Goal: Task Accomplishment & Management: Complete application form

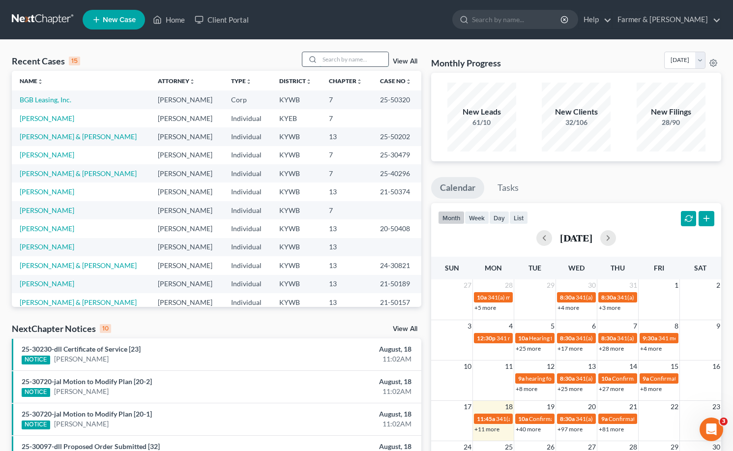
click at [329, 64] on input "search" at bounding box center [354, 59] width 69 height 14
type input "stephen johnson"
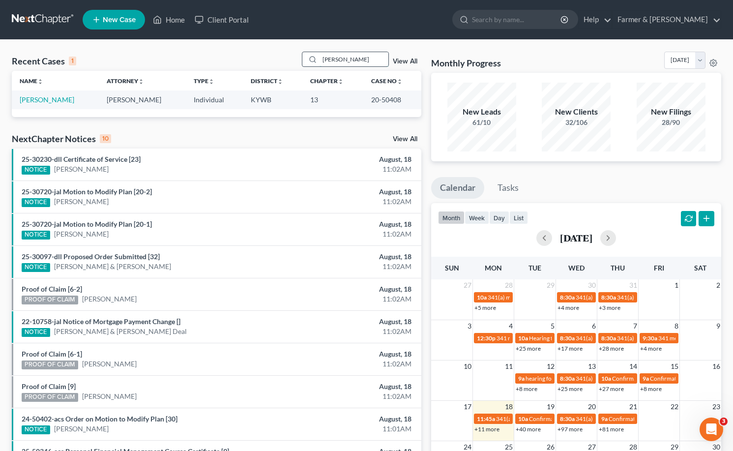
click at [374, 60] on input "stephen johnson" at bounding box center [354, 59] width 69 height 14
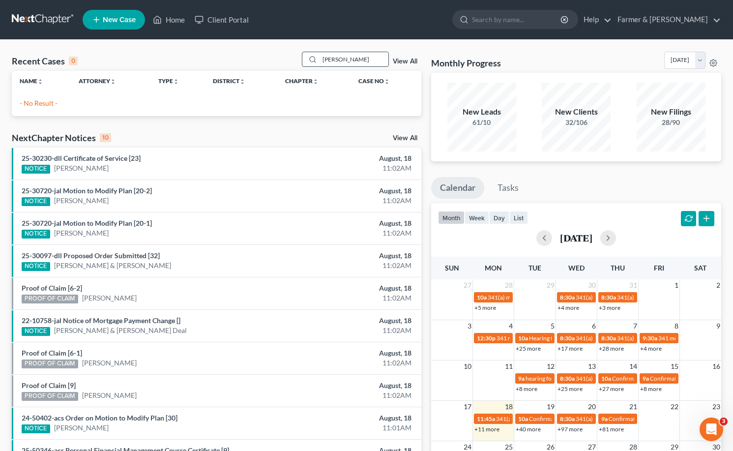
drag, startPoint x: 324, startPoint y: 59, endPoint x: 330, endPoint y: 59, distance: 5.4
type input "joseph clyde"
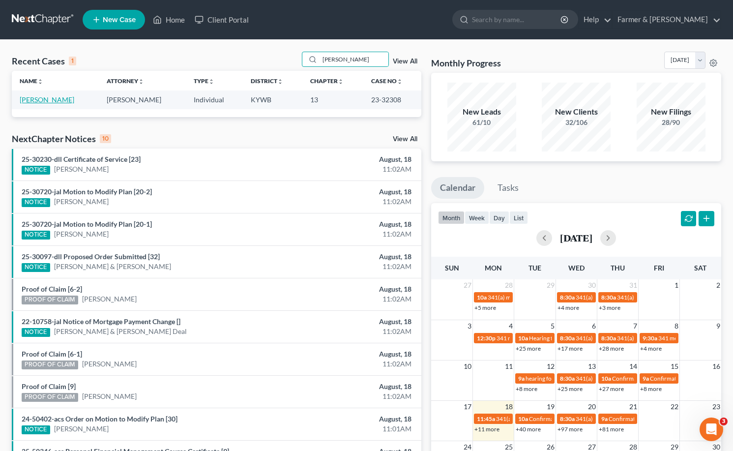
click at [25, 99] on link "Ford, Joseph" at bounding box center [47, 99] width 55 height 8
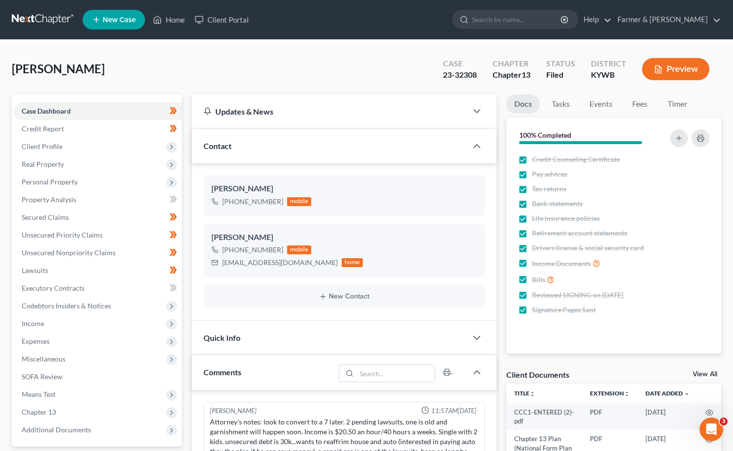
scroll to position [18, 0]
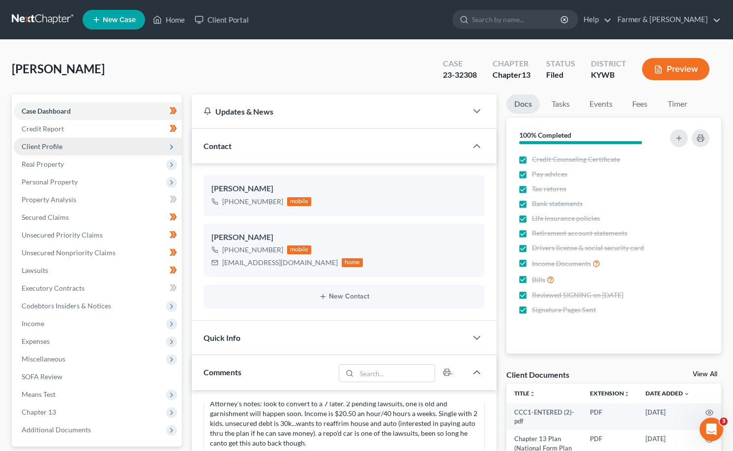
click at [45, 139] on span "Client Profile" at bounding box center [98, 147] width 168 height 18
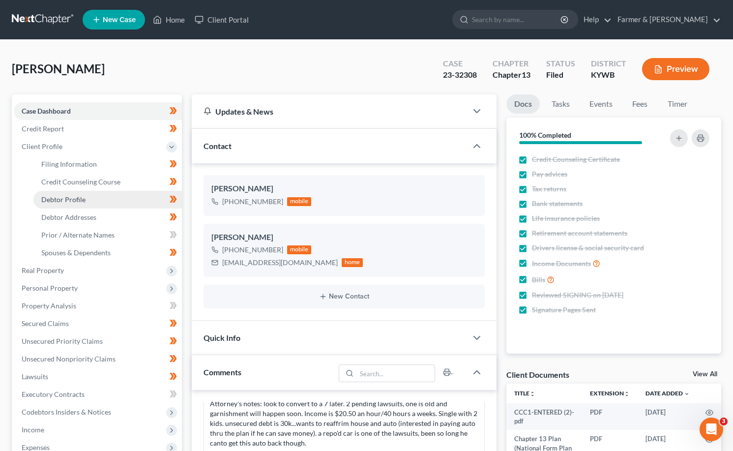
click at [79, 202] on span "Debtor Profile" at bounding box center [63, 199] width 44 height 8
select select "3"
select select "2"
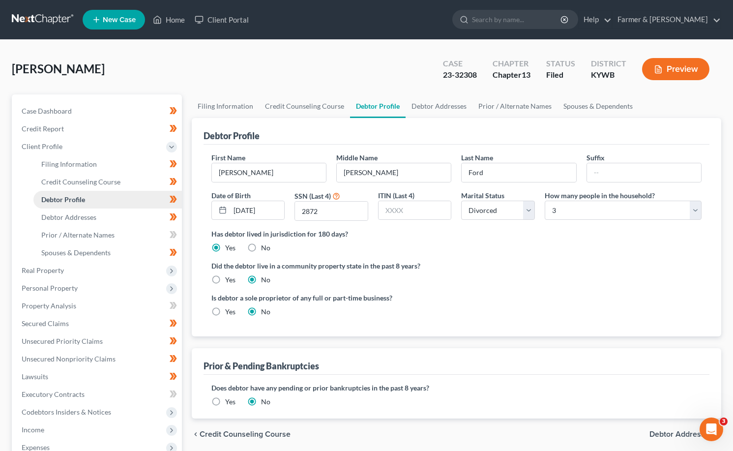
radio input "true"
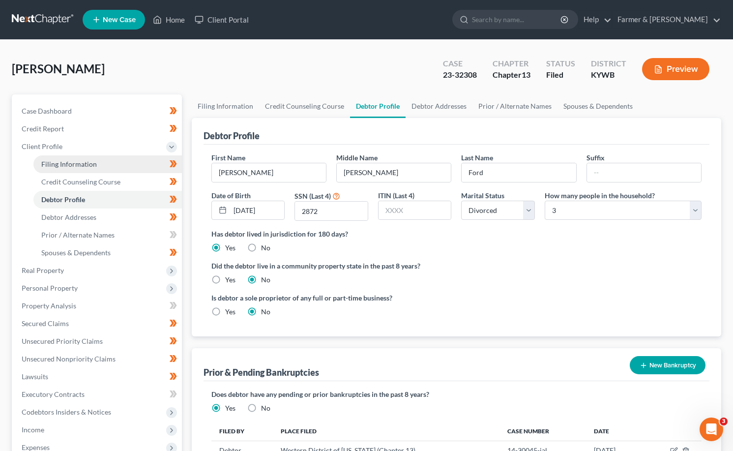
click at [83, 161] on span "Filing Information" at bounding box center [69, 164] width 56 height 8
select select "1"
select select "0"
select select "3"
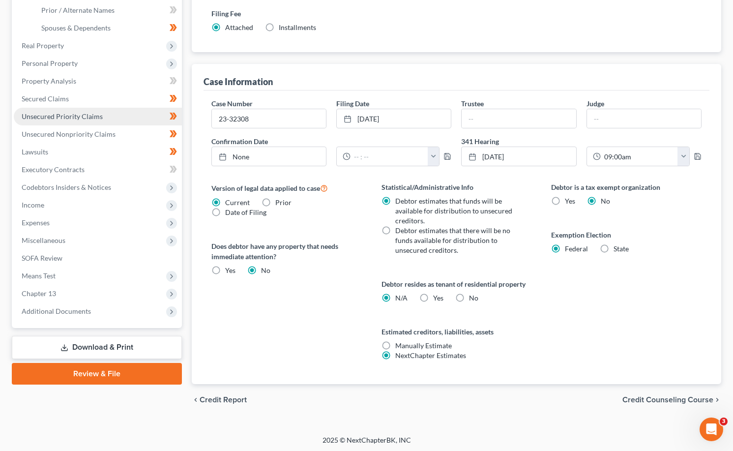
scroll to position [227, 0]
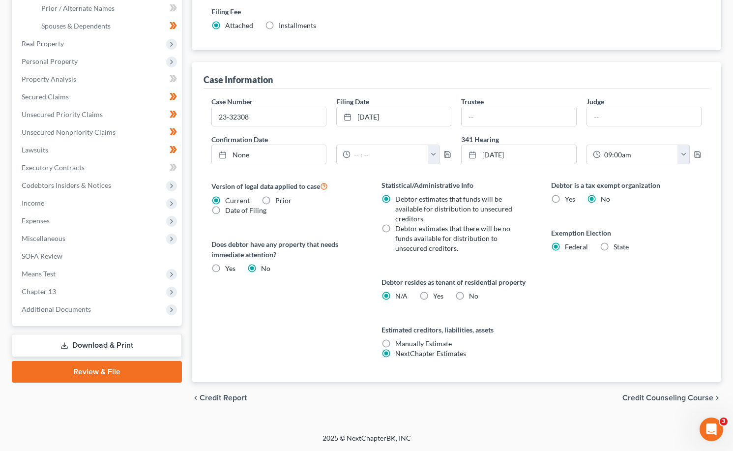
drag, startPoint x: 68, startPoint y: 308, endPoint x: 65, endPoint y: 346, distance: 38.0
click at [68, 308] on span "Additional Documents" at bounding box center [56, 309] width 69 height 8
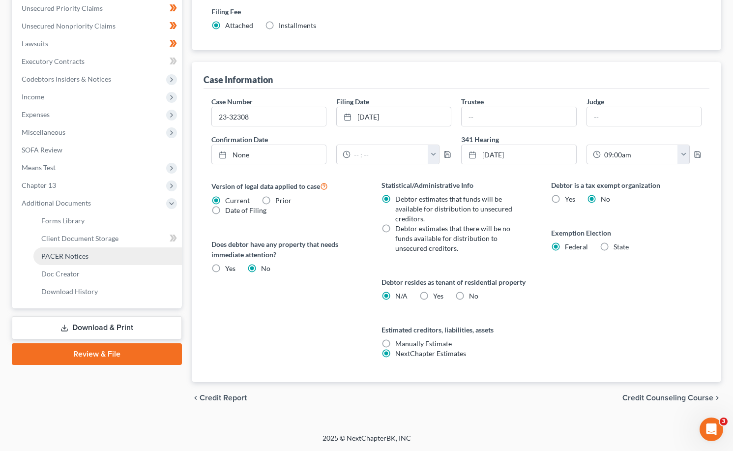
click at [85, 257] on span "PACER Notices" at bounding box center [64, 256] width 47 height 8
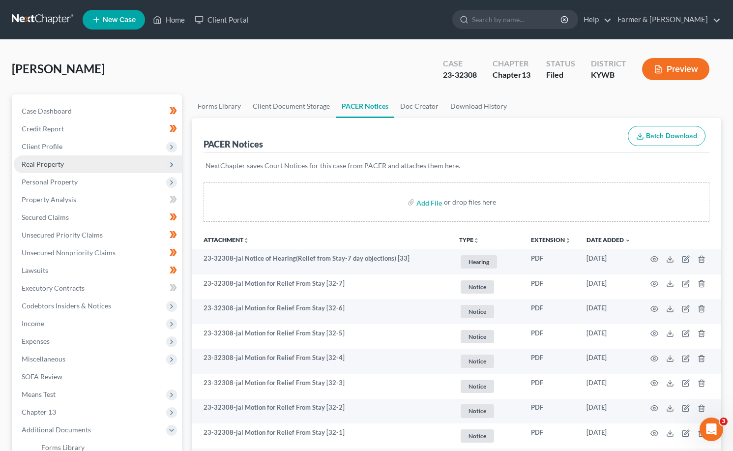
click at [51, 146] on span "Client Profile" at bounding box center [42, 146] width 41 height 8
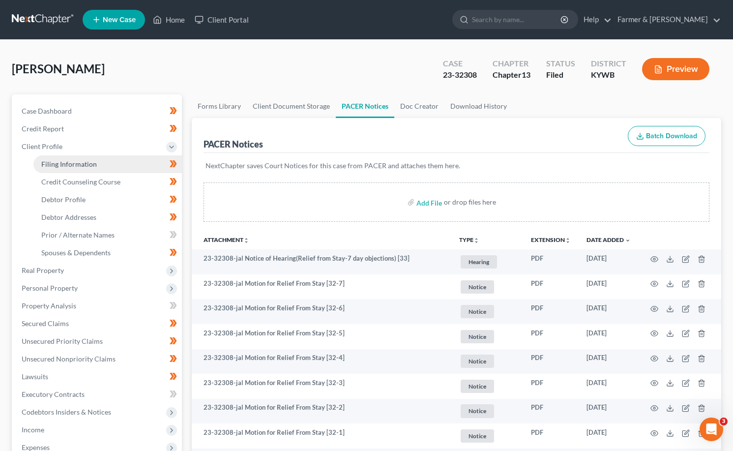
click at [60, 164] on span "Filing Information" at bounding box center [69, 164] width 56 height 8
select select "1"
select select "0"
select select "3"
select select "33"
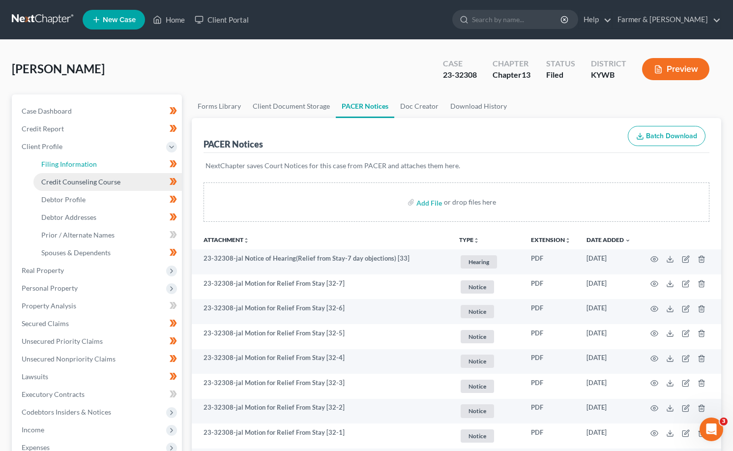
select select "2"
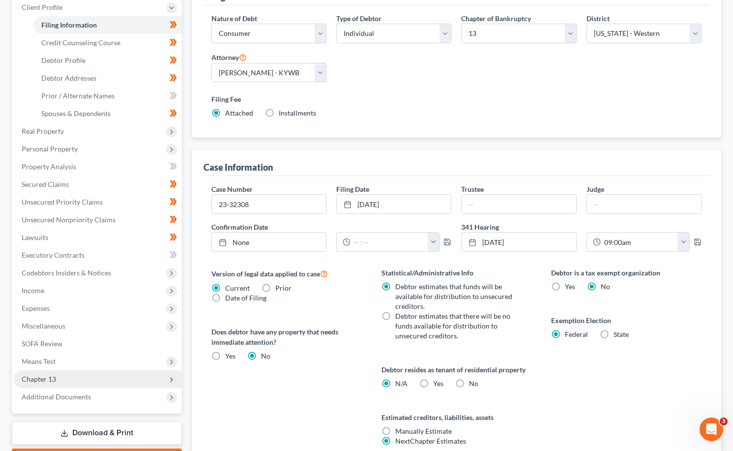
scroll to position [227, 0]
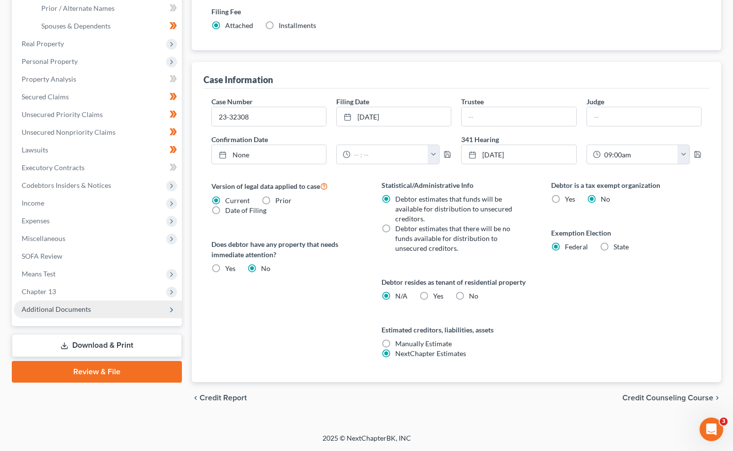
click at [112, 305] on span "Additional Documents" at bounding box center [98, 309] width 168 height 18
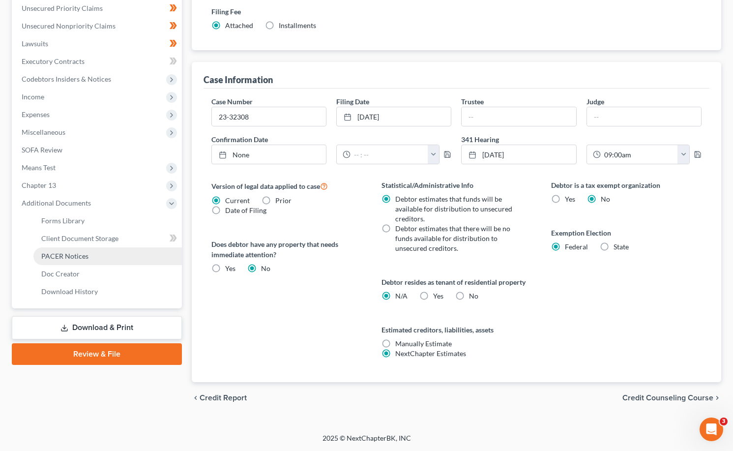
click at [71, 256] on span "PACER Notices" at bounding box center [64, 256] width 47 height 8
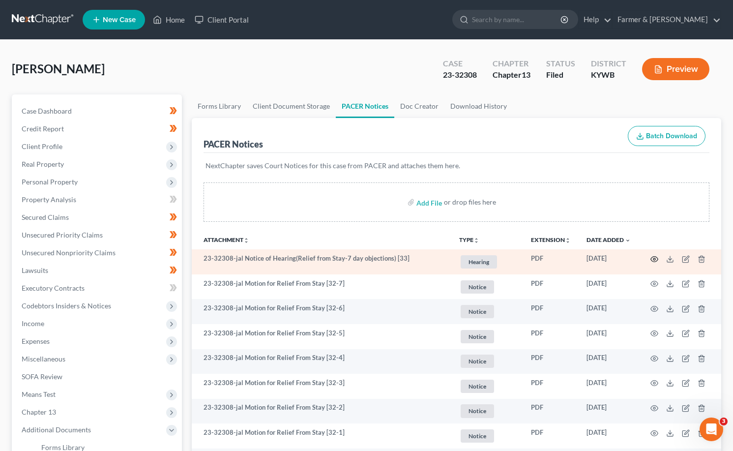
click at [651, 260] on icon "button" at bounding box center [654, 259] width 8 height 8
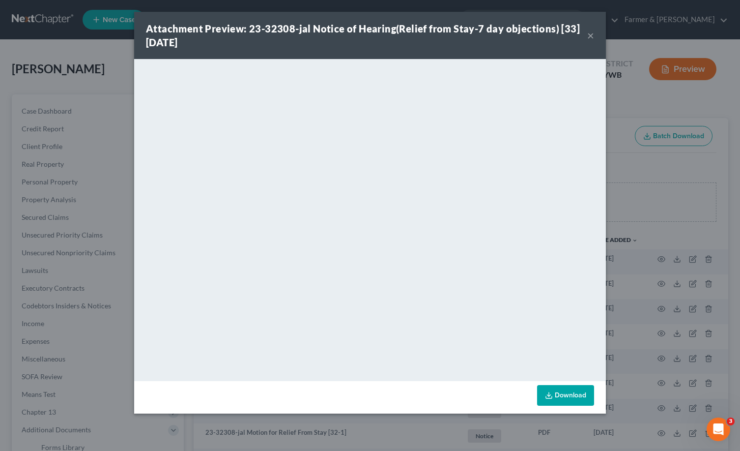
click at [589, 37] on button "×" at bounding box center [590, 35] width 7 height 12
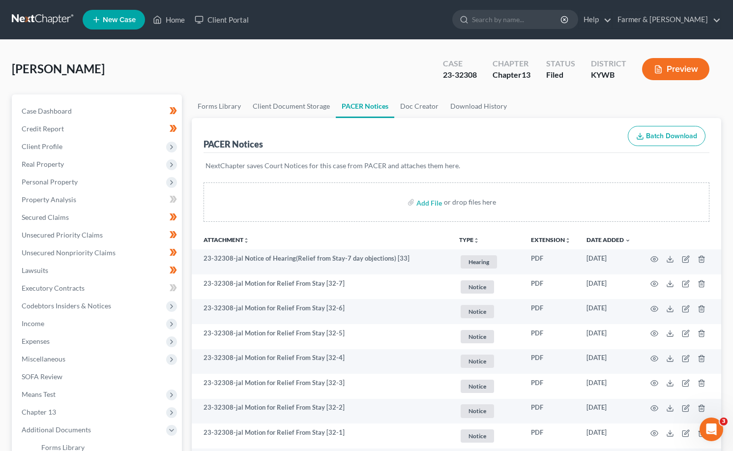
click at [45, 15] on link at bounding box center [43, 20] width 63 height 18
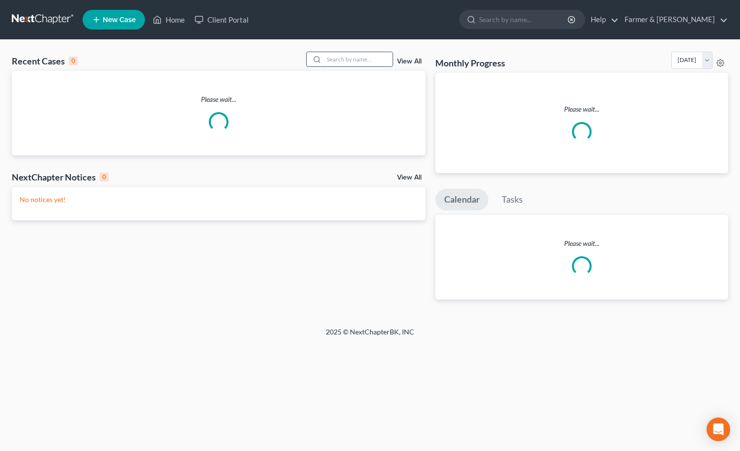
click at [373, 57] on input "search" at bounding box center [358, 59] width 69 height 14
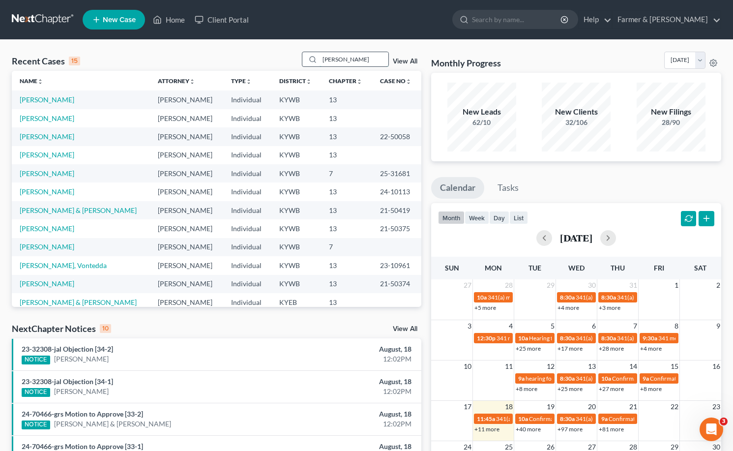
click at [373, 64] on input "keith gorman" at bounding box center [354, 59] width 69 height 14
type input "keith gorman"
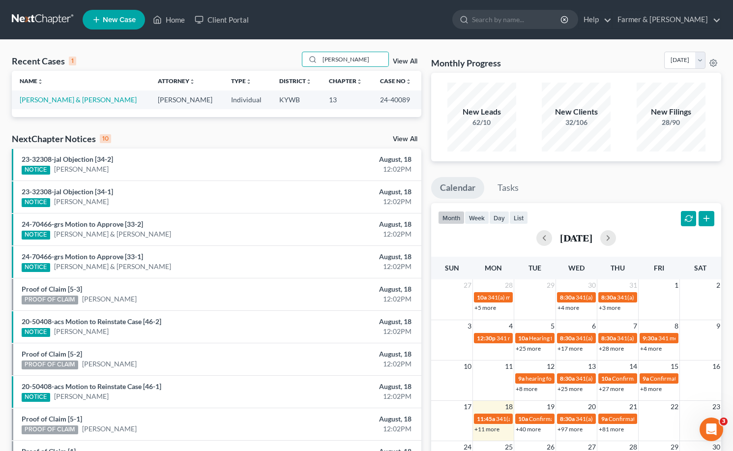
click at [39, 93] on td "Gorman, Keith & Hanaway, Kimberly" at bounding box center [81, 99] width 138 height 18
click at [38, 98] on link "Gorman, Keith & Hanaway, Kimberly" at bounding box center [78, 99] width 117 height 8
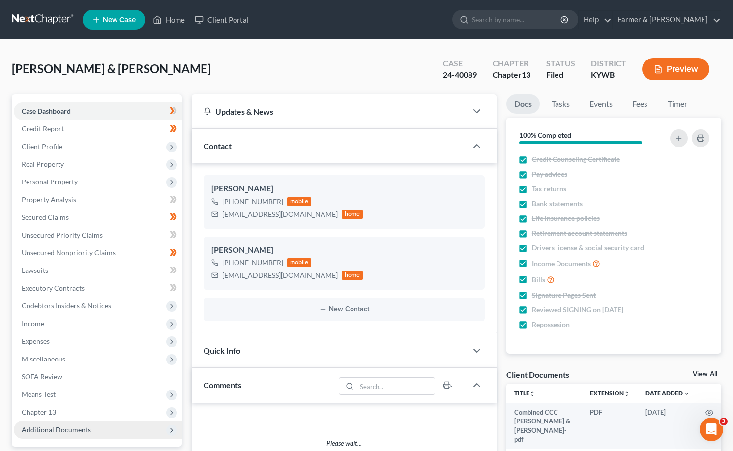
scroll to position [213, 0]
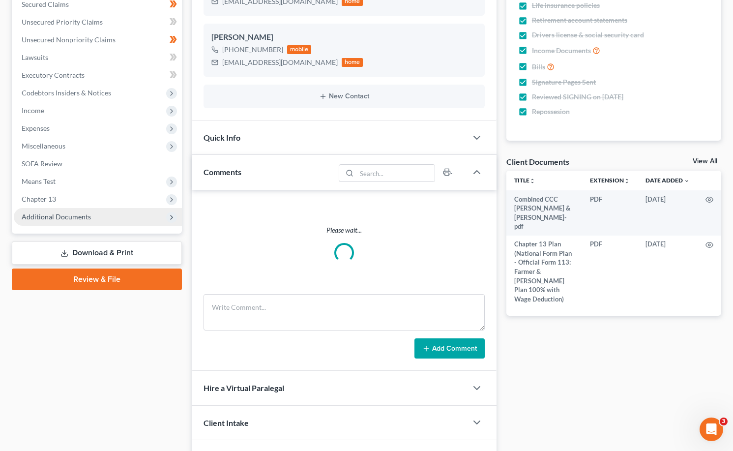
click at [51, 210] on span "Additional Documents" at bounding box center [98, 217] width 168 height 18
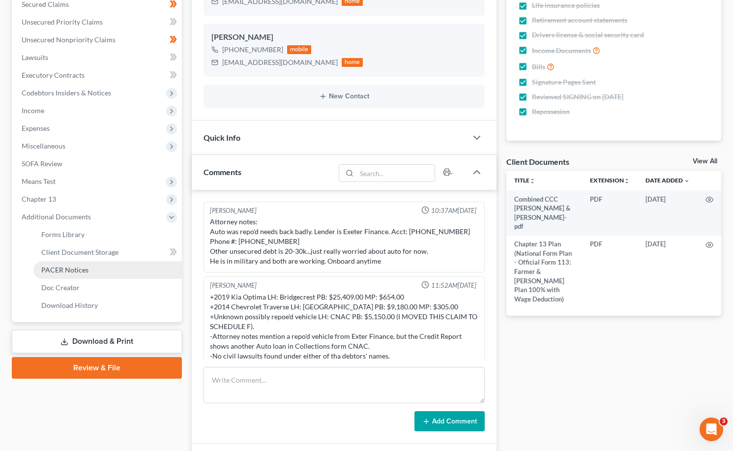
scroll to position [133, 0]
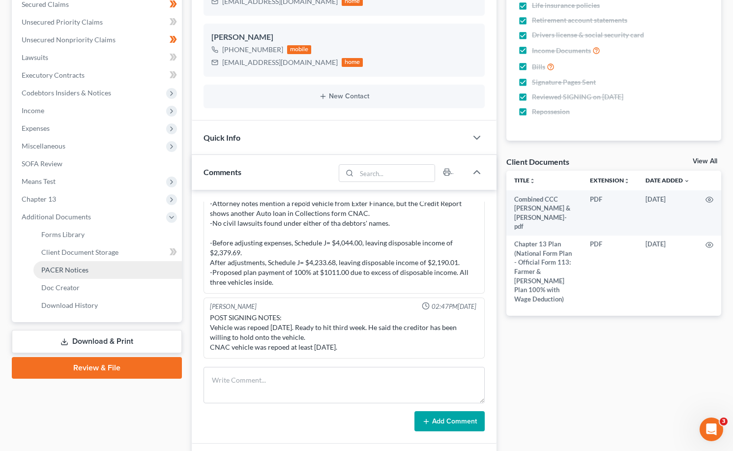
click at [66, 266] on span "PACER Notices" at bounding box center [64, 269] width 47 height 8
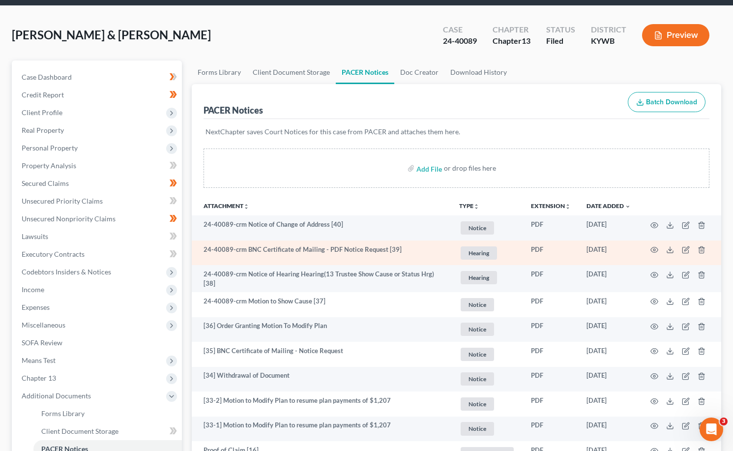
scroll to position [49, 0]
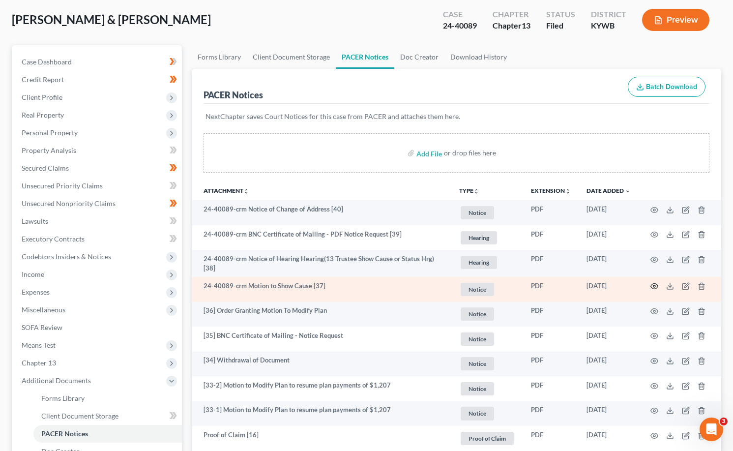
click at [655, 287] on icon "button" at bounding box center [654, 286] width 7 height 5
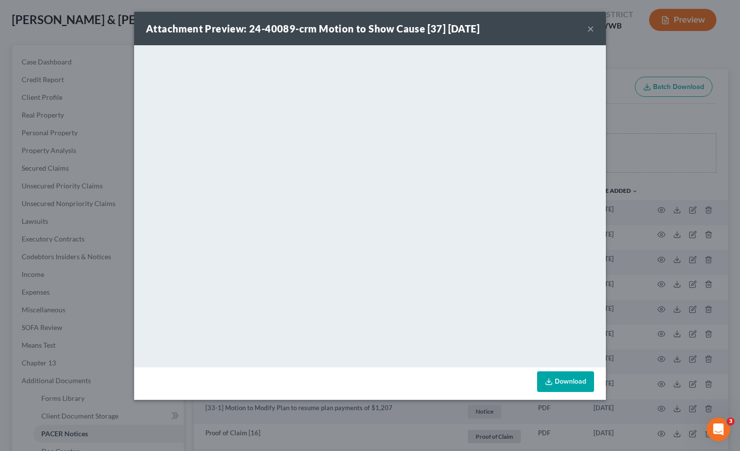
click at [589, 31] on button "×" at bounding box center [590, 29] width 7 height 12
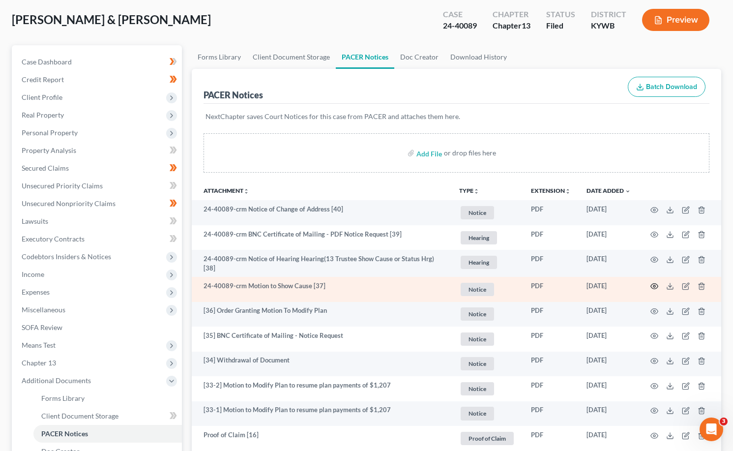
click at [652, 283] on icon "button" at bounding box center [654, 286] width 8 height 8
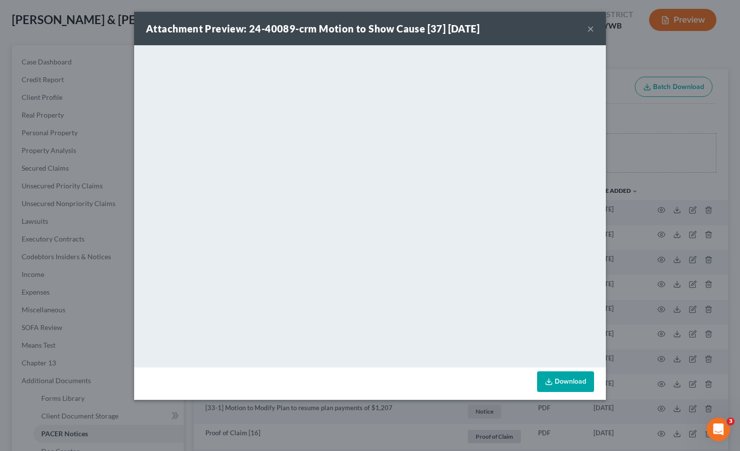
click at [589, 30] on button "×" at bounding box center [590, 29] width 7 height 12
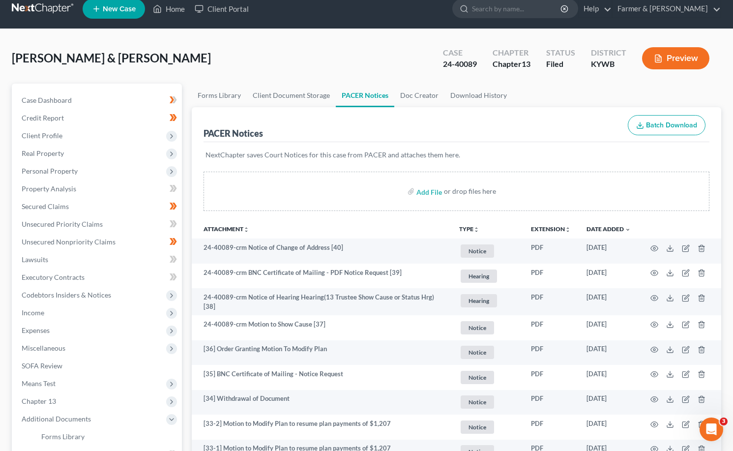
scroll to position [0, 0]
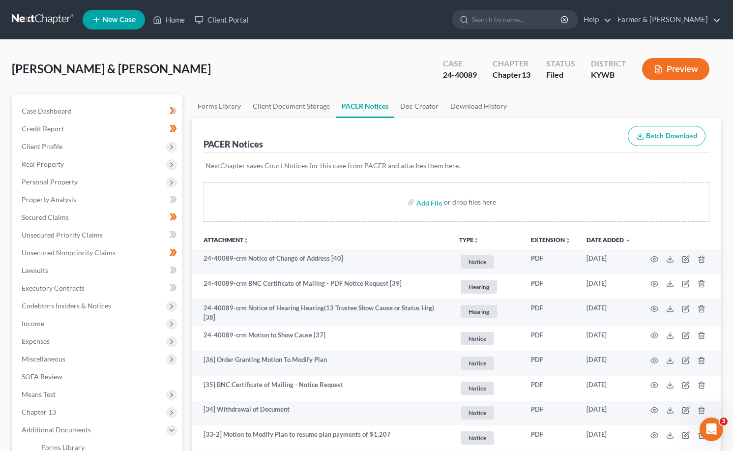
click at [37, 13] on link at bounding box center [43, 20] width 63 height 18
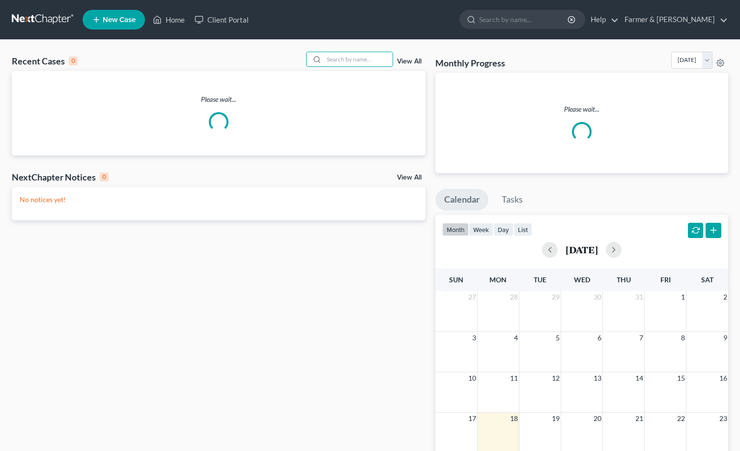
click at [356, 59] on input "search" at bounding box center [358, 59] width 69 height 14
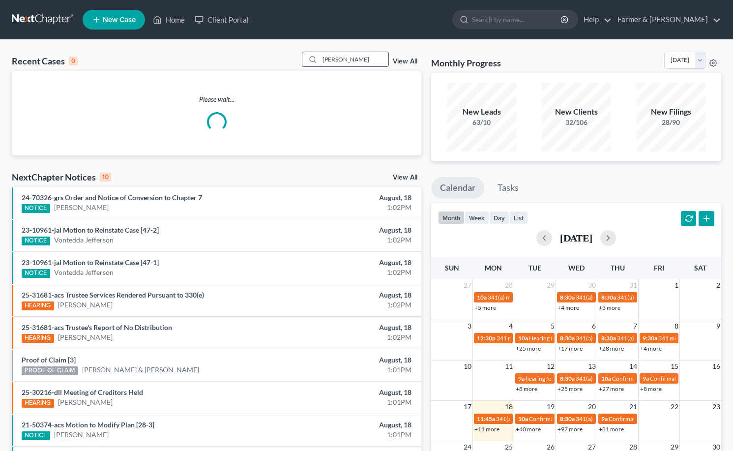
type input "jeanne warren"
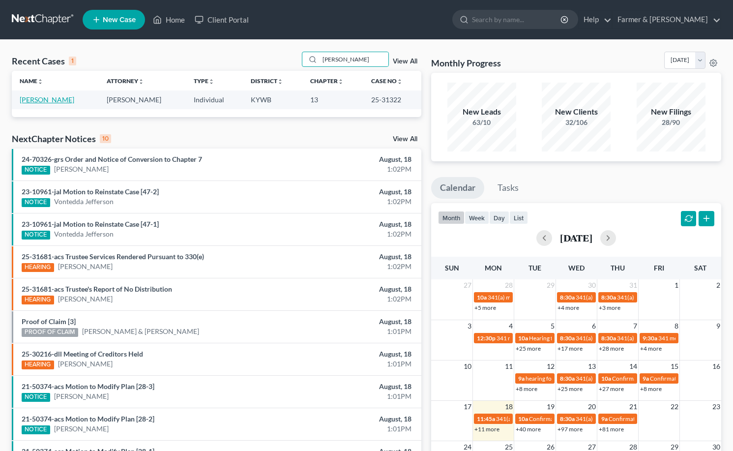
click at [53, 100] on link "Warren, Jeanne" at bounding box center [47, 99] width 55 height 8
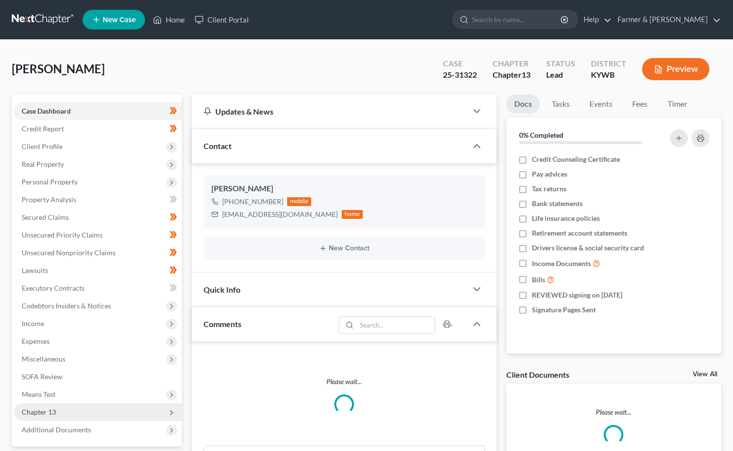
scroll to position [89, 0]
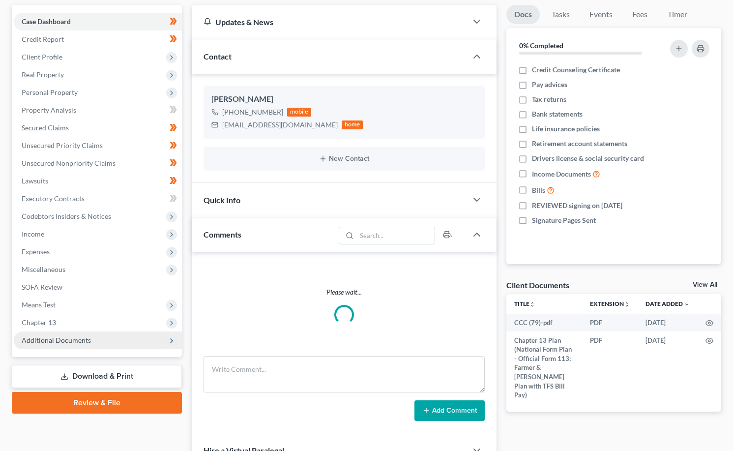
click at [38, 325] on span "Chapter 13" at bounding box center [39, 322] width 34 height 8
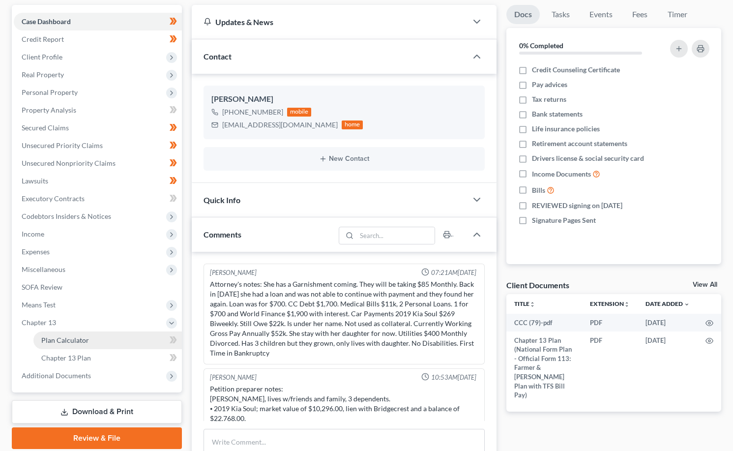
scroll to position [152, 0]
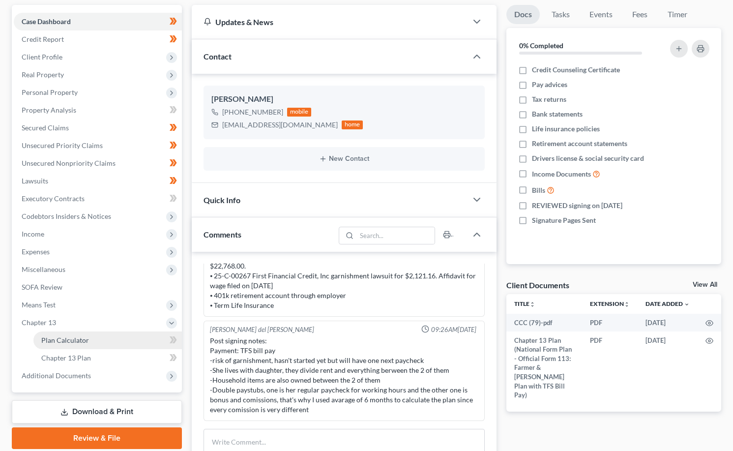
click at [46, 336] on span "Plan Calculator" at bounding box center [65, 340] width 48 height 8
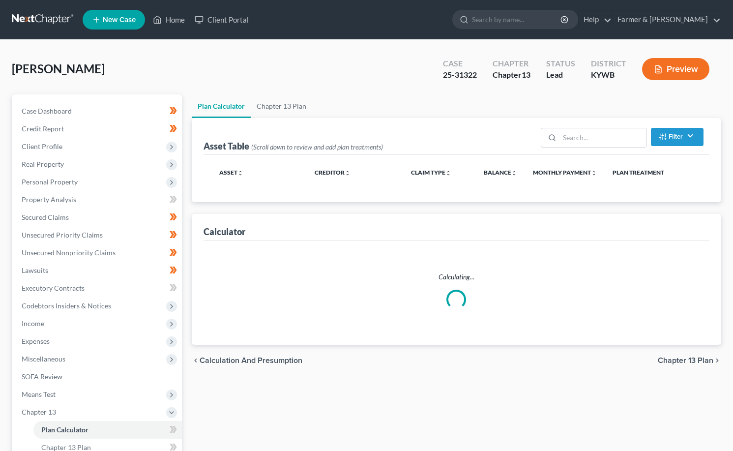
select select "59"
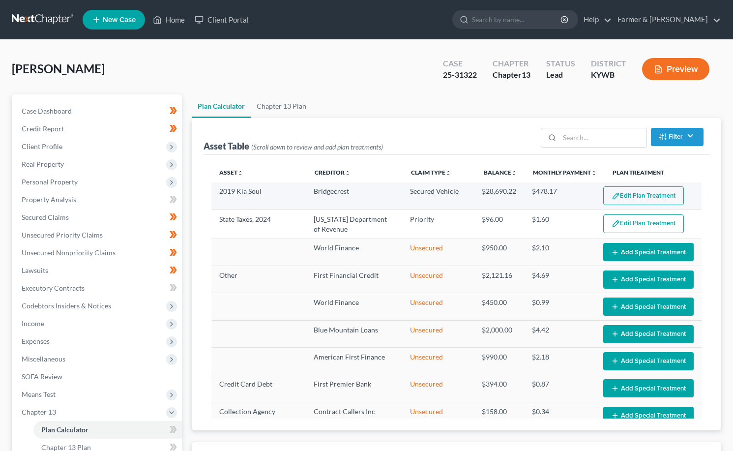
click at [622, 194] on button "Edit Plan Treatment" at bounding box center [643, 195] width 81 height 19
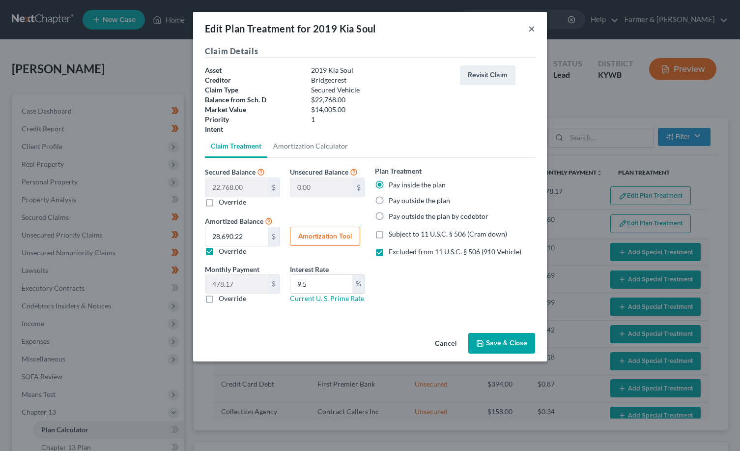
click at [535, 30] on button "×" at bounding box center [531, 29] width 7 height 12
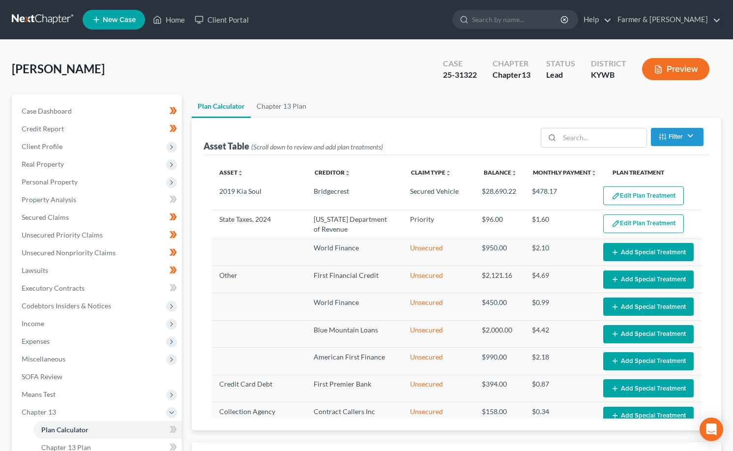
click at [33, 13] on link at bounding box center [43, 20] width 63 height 18
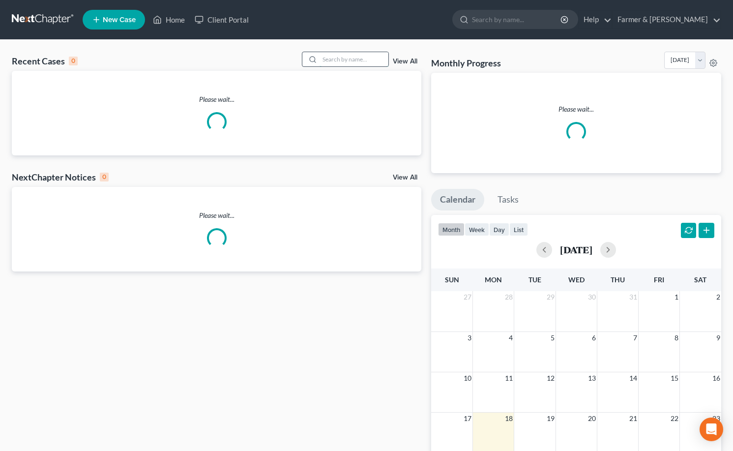
click at [360, 54] on input "search" at bounding box center [354, 59] width 69 height 14
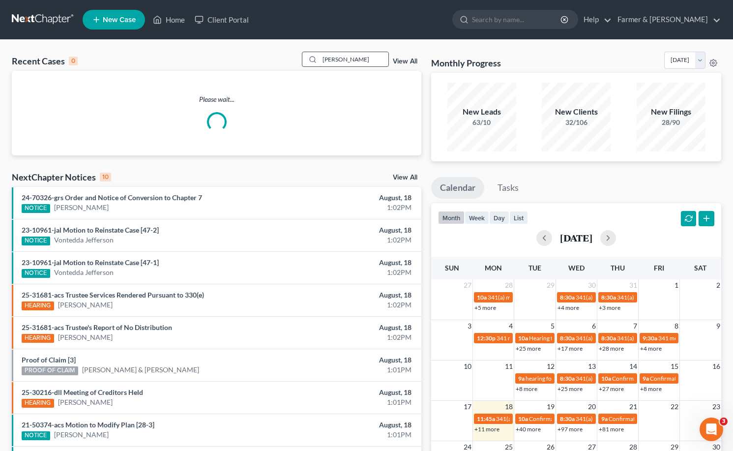
type input "randal reid"
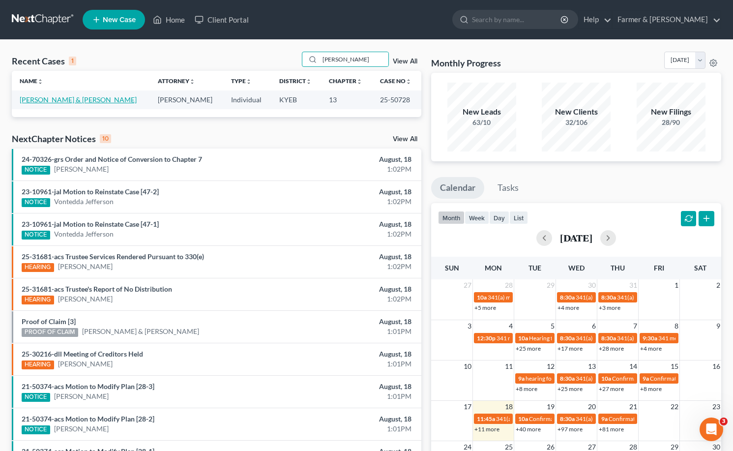
click at [51, 101] on link "Reid, Randal & Stollings-Reid, Katherine" at bounding box center [78, 99] width 117 height 8
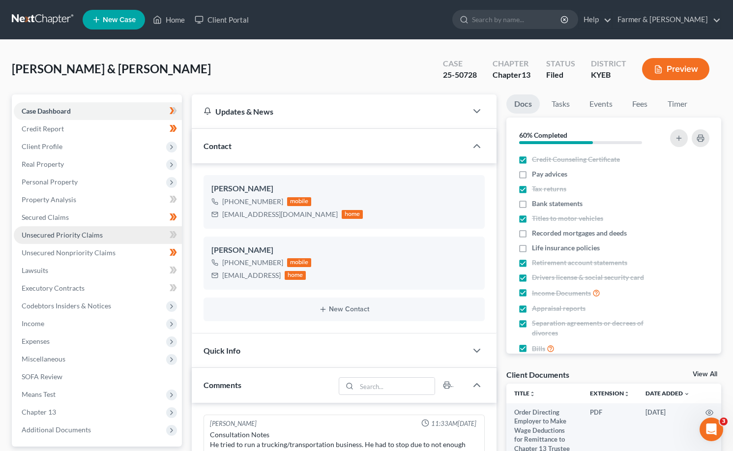
scroll to position [290, 0]
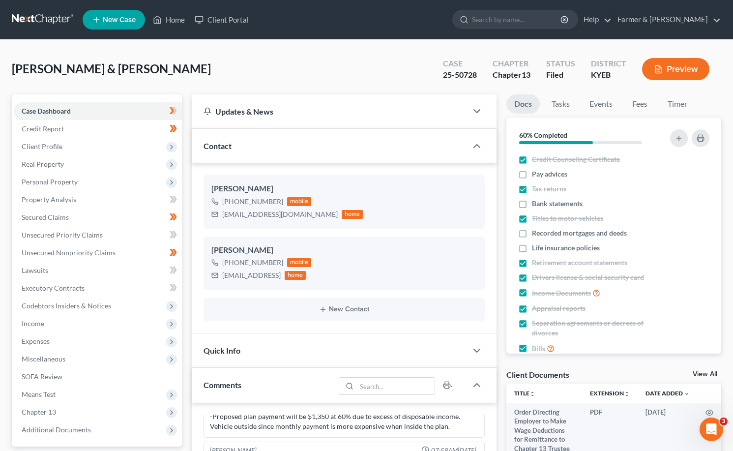
click at [37, 16] on link at bounding box center [43, 20] width 63 height 18
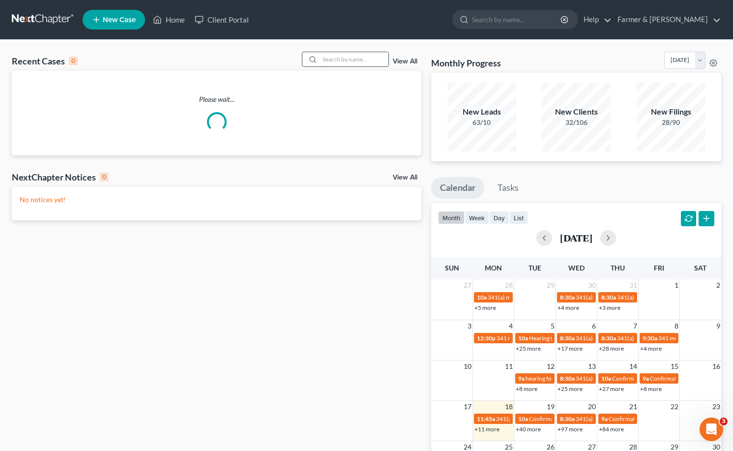
click at [352, 62] on input "search" at bounding box center [354, 59] width 69 height 14
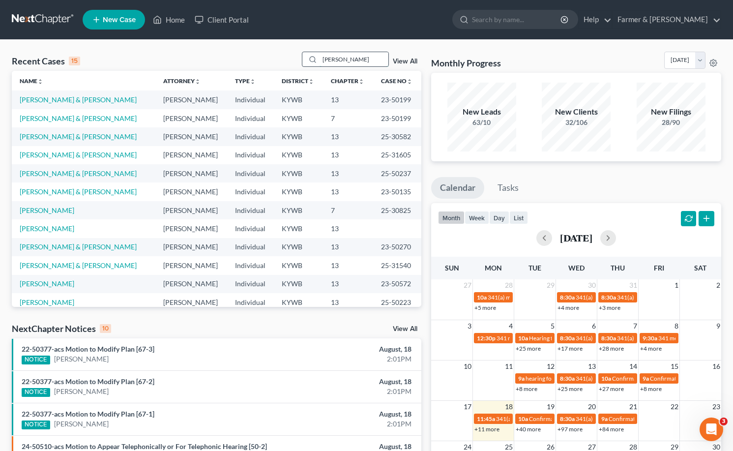
type input "[PERSON_NAME]"
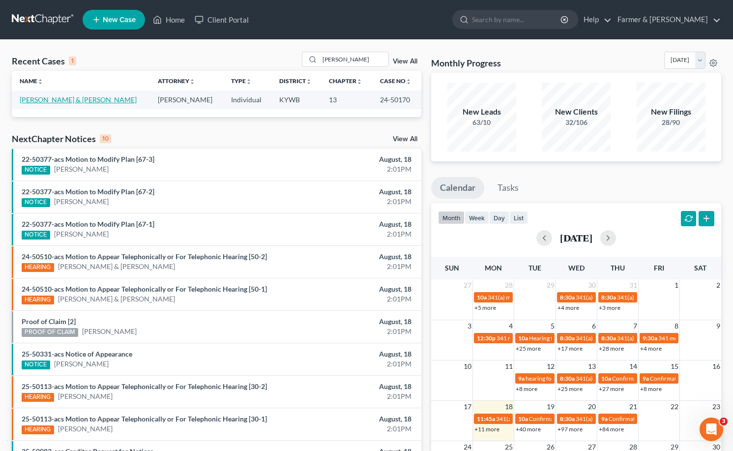
click at [73, 101] on link "[PERSON_NAME] & [PERSON_NAME]" at bounding box center [78, 99] width 117 height 8
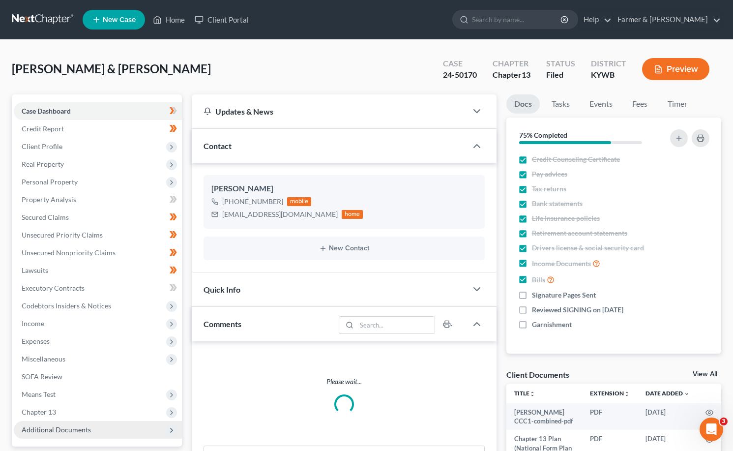
scroll to position [213, 0]
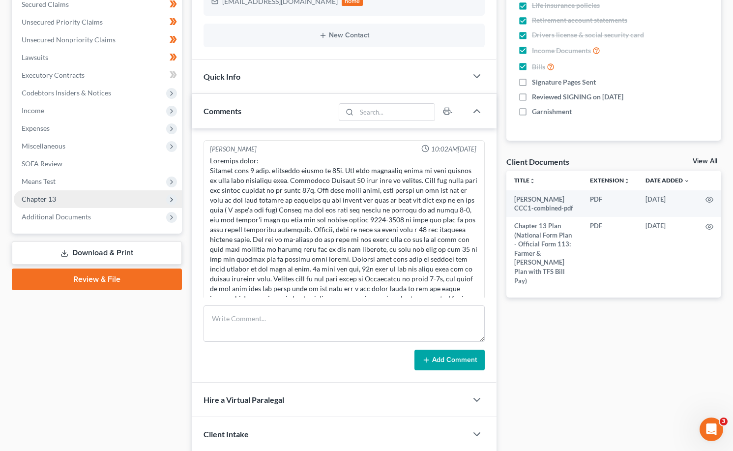
click at [50, 205] on span "Chapter 13" at bounding box center [98, 199] width 168 height 18
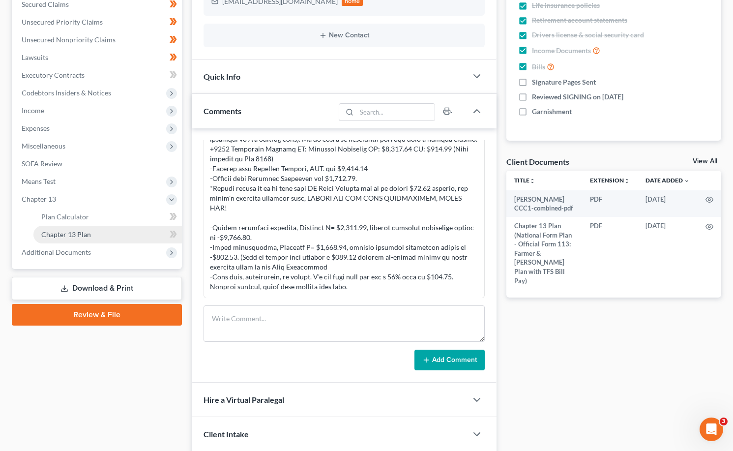
drag, startPoint x: 62, startPoint y: 235, endPoint x: 71, endPoint y: 227, distance: 11.9
click at [62, 234] on span "Chapter 13 Plan" at bounding box center [66, 234] width 50 height 8
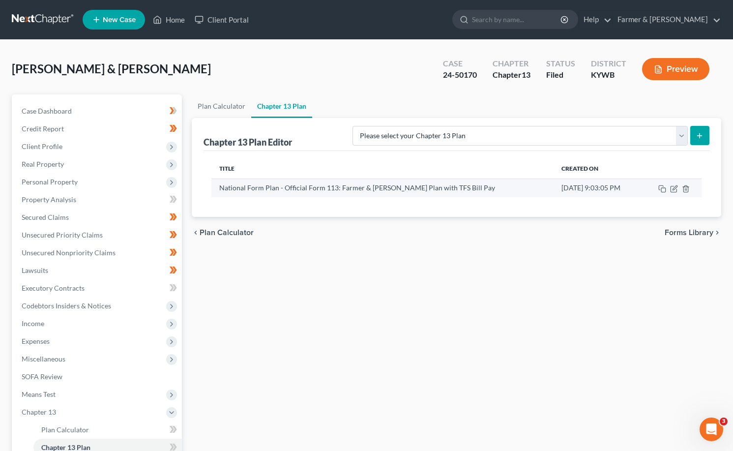
click at [368, 179] on td "National Form Plan - Official Form 113: Farmer & Wright Plan with TFS Bill Pay" at bounding box center [382, 187] width 343 height 19
click at [674, 187] on icon "button" at bounding box center [674, 189] width 8 height 8
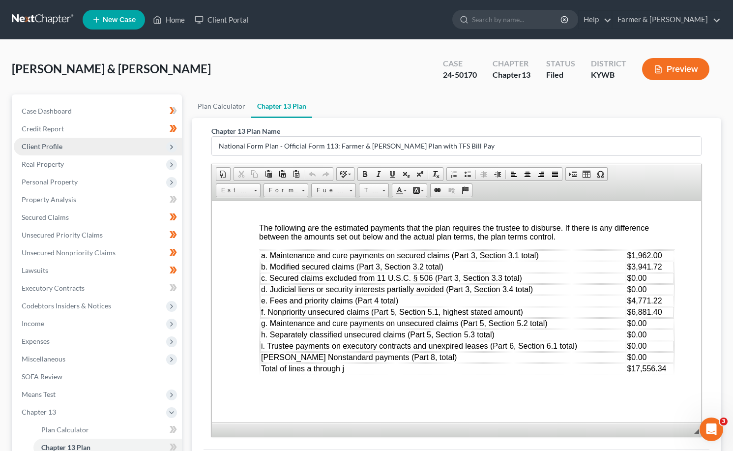
click at [46, 144] on span "Client Profile" at bounding box center [42, 146] width 41 height 8
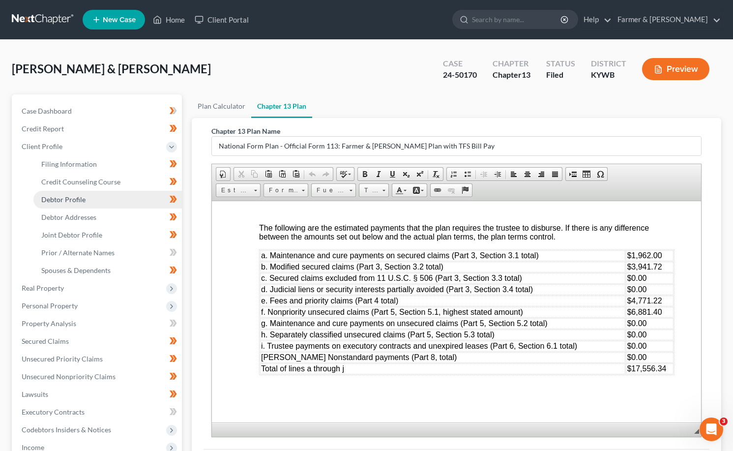
click at [65, 200] on span "Debtor Profile" at bounding box center [63, 199] width 44 height 8
select select "1"
select select "3"
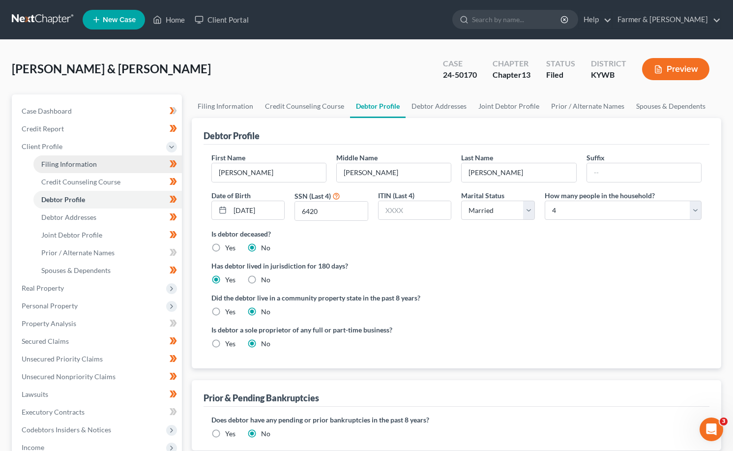
click at [69, 164] on span "Filing Information" at bounding box center [69, 164] width 56 height 8
select select "1"
select select "3"
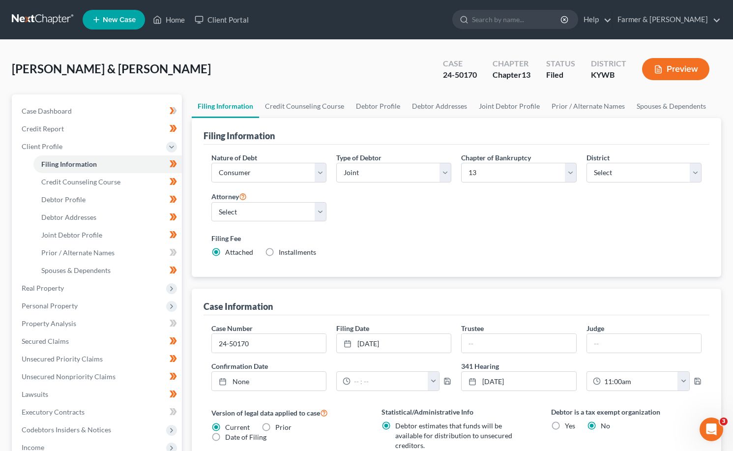
click at [38, 26] on link at bounding box center [43, 20] width 63 height 18
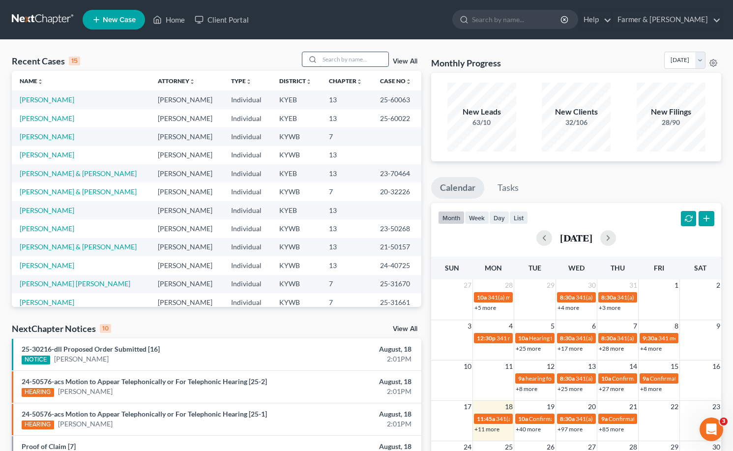
click at [356, 56] on input "search" at bounding box center [354, 59] width 69 height 14
type input "[PERSON_NAME]"
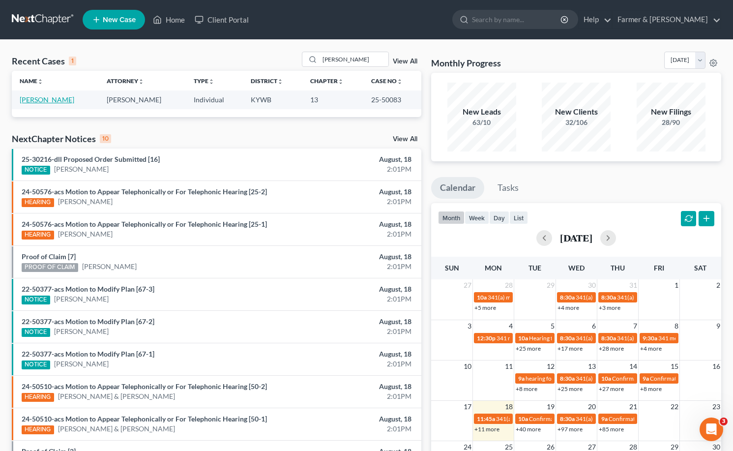
click at [43, 100] on link "[PERSON_NAME]" at bounding box center [47, 99] width 55 height 8
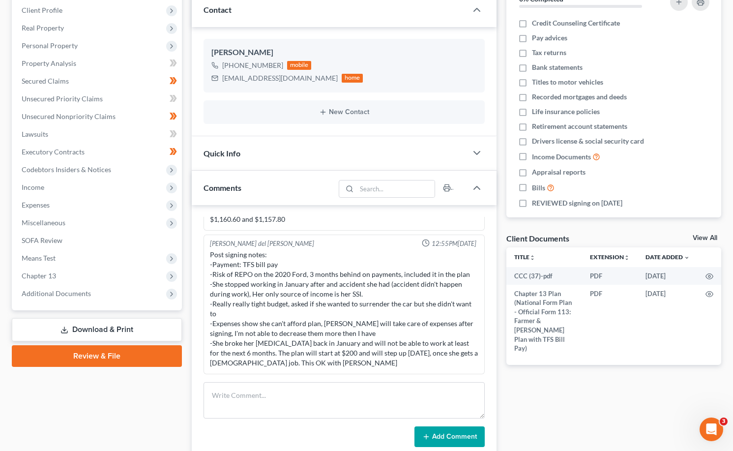
scroll to position [147, 0]
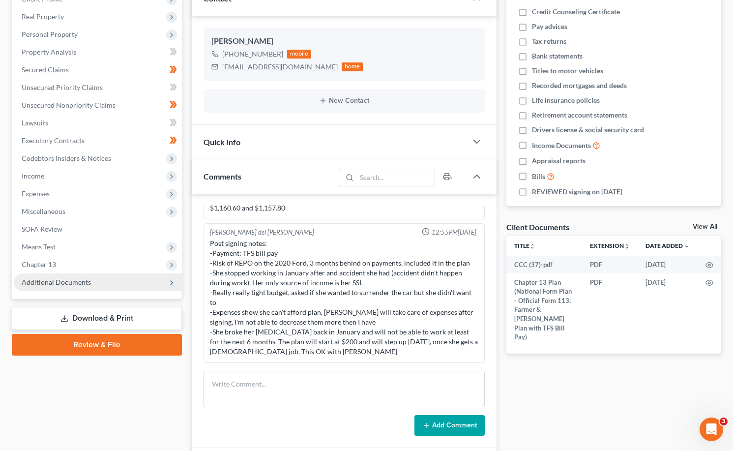
click at [77, 289] on span "Additional Documents" at bounding box center [98, 282] width 168 height 18
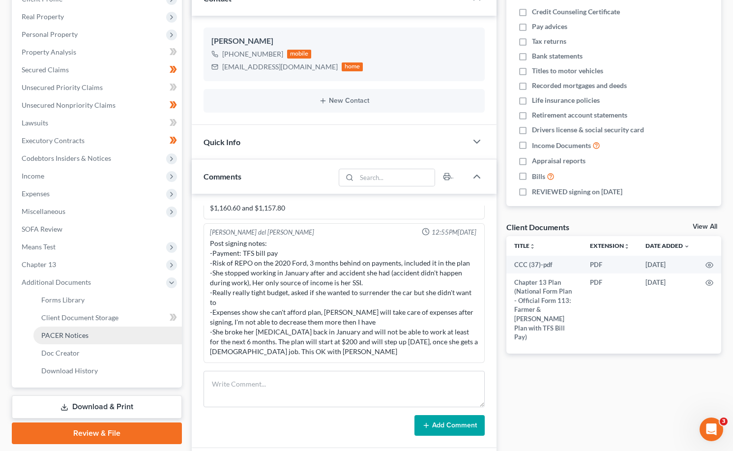
click at [69, 332] on span "PACER Notices" at bounding box center [64, 335] width 47 height 8
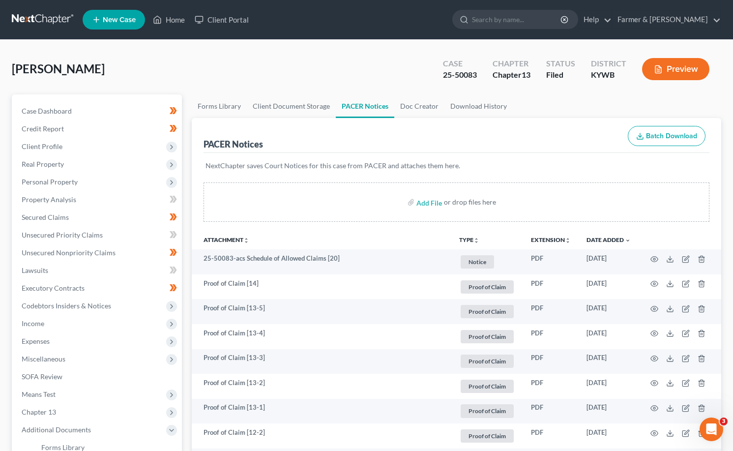
click at [32, 13] on link at bounding box center [43, 20] width 63 height 18
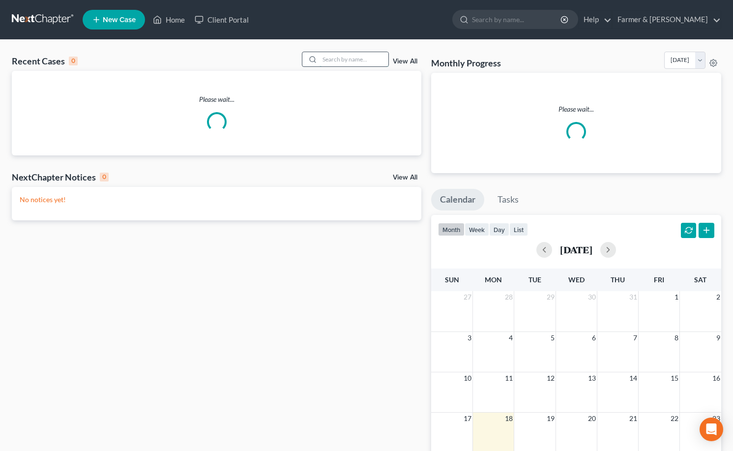
click at [382, 60] on input "search" at bounding box center [354, 59] width 69 height 14
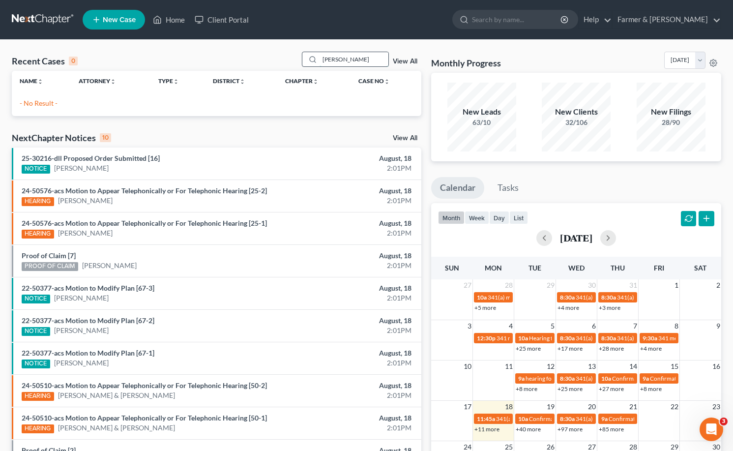
click at [368, 57] on input "[PERSON_NAME]" at bounding box center [354, 59] width 69 height 14
type input "[PERSON_NAME]"
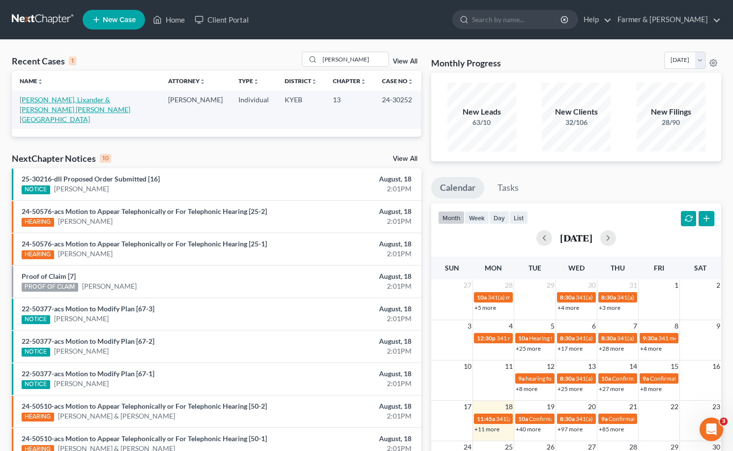
click at [38, 109] on link "[PERSON_NAME], Lixander & [PERSON_NAME] [PERSON_NAME][GEOGRAPHIC_DATA]" at bounding box center [75, 109] width 111 height 28
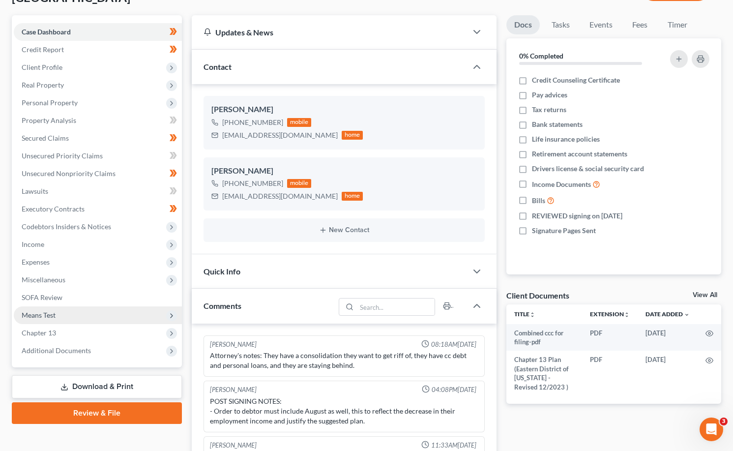
scroll to position [147, 0]
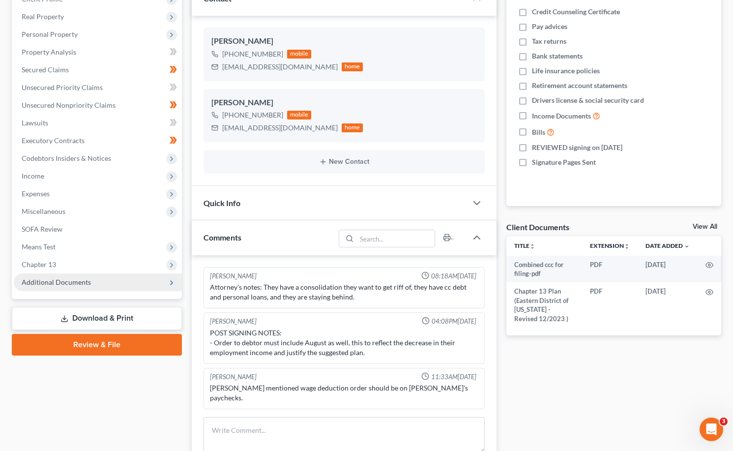
click at [54, 283] on span "Additional Documents" at bounding box center [56, 282] width 69 height 8
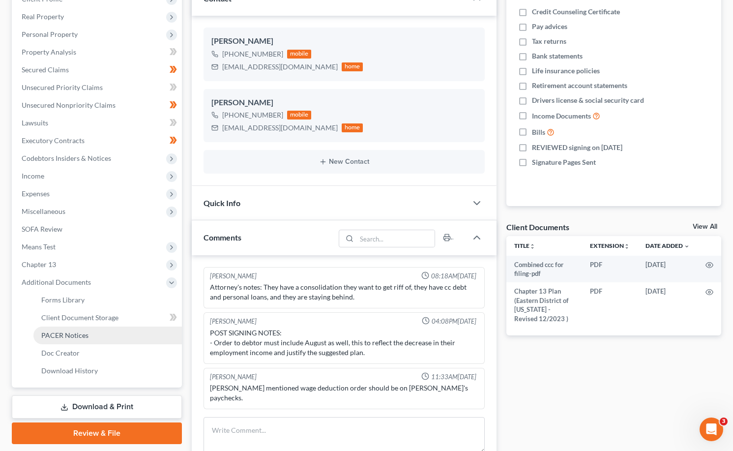
click at [82, 328] on link "PACER Notices" at bounding box center [107, 335] width 148 height 18
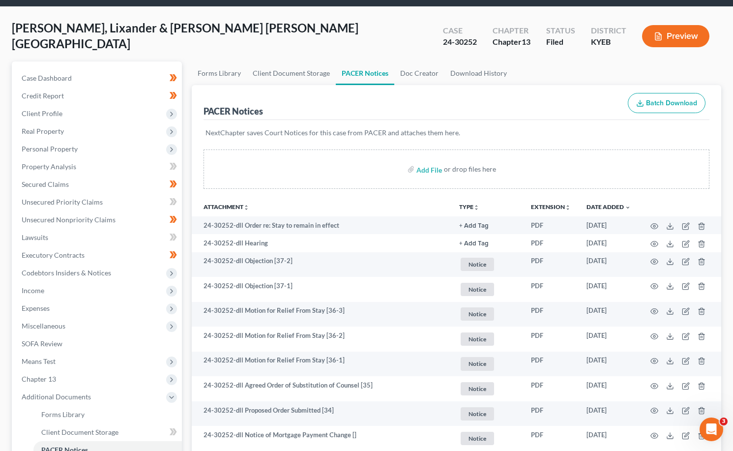
scroll to position [49, 0]
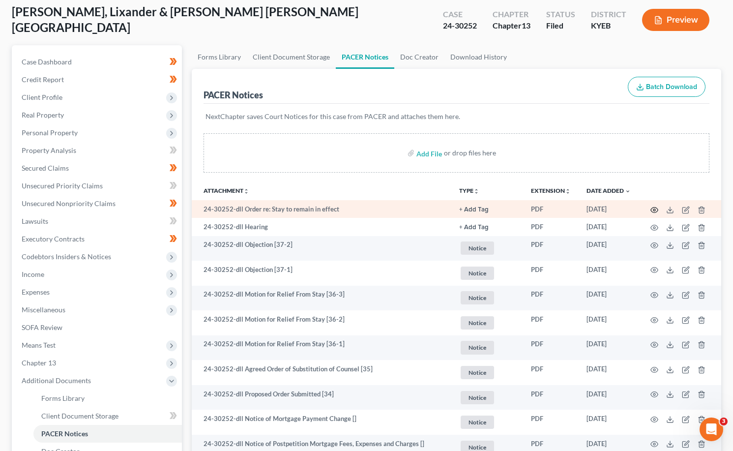
click at [657, 210] on icon "button" at bounding box center [654, 210] width 8 height 8
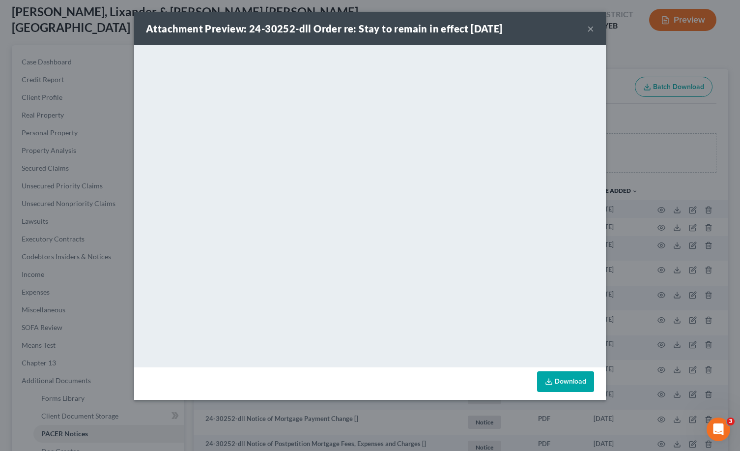
click at [590, 30] on button "×" at bounding box center [590, 29] width 7 height 12
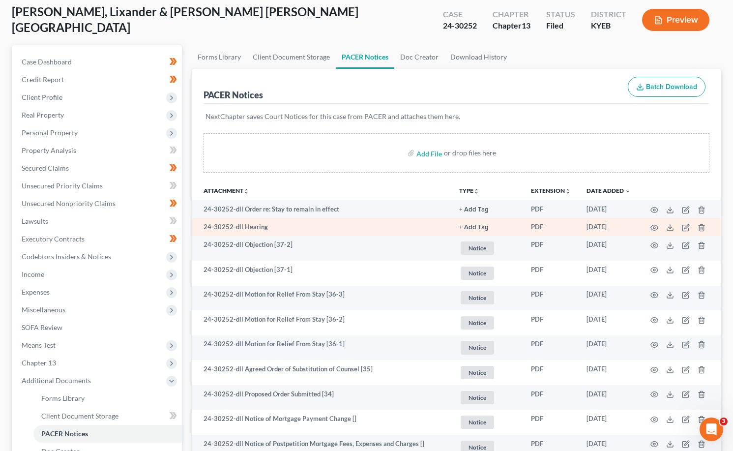
click at [658, 227] on td at bounding box center [680, 227] width 83 height 18
click at [654, 227] on icon "button" at bounding box center [654, 228] width 8 height 8
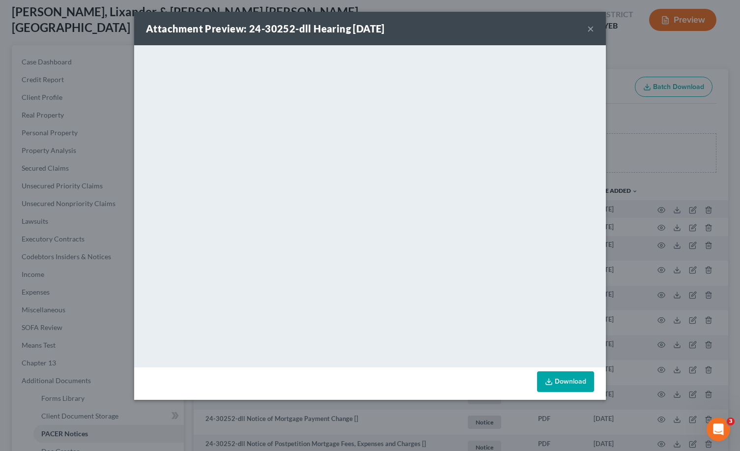
click at [589, 28] on button "×" at bounding box center [590, 29] width 7 height 12
